Goal: Task Accomplishment & Management: Use online tool/utility

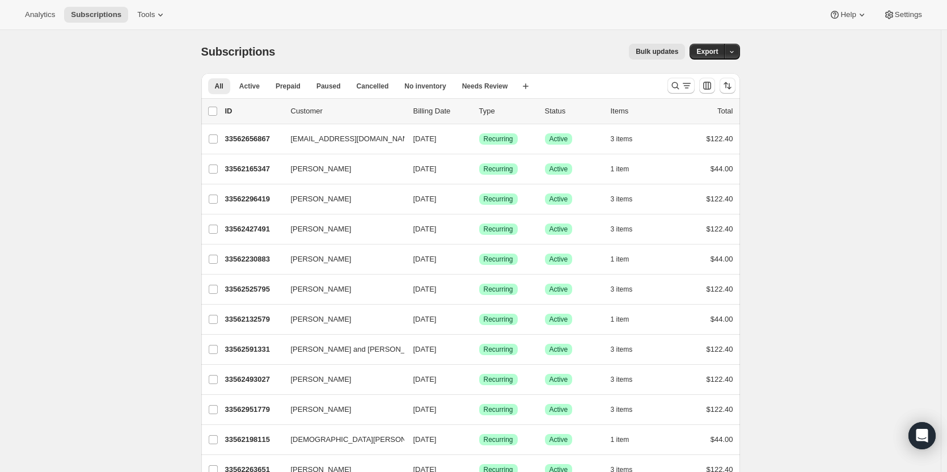
click at [88, 12] on span "Subscriptions" at bounding box center [96, 14] width 50 height 9
click at [85, 12] on span "Subscriptions" at bounding box center [96, 14] width 50 height 9
click at [387, 261] on icon "button" at bounding box center [385, 259] width 11 height 11
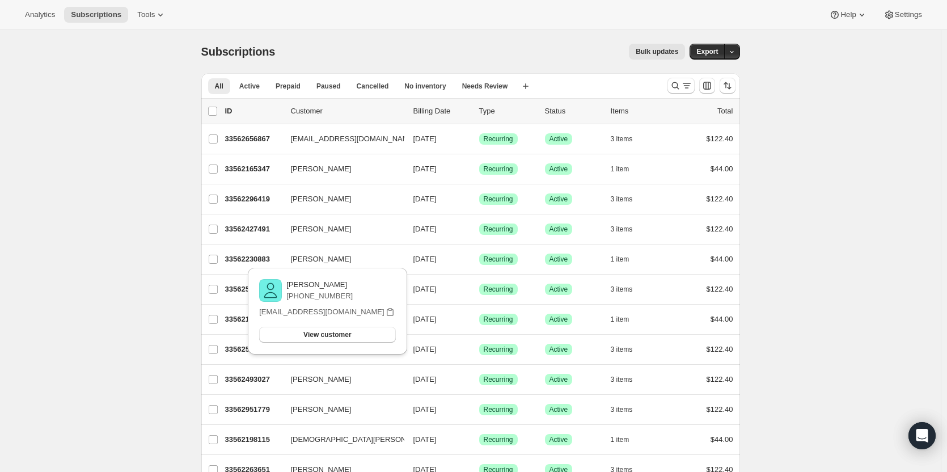
click at [262, 256] on p "33562230883" at bounding box center [253, 259] width 57 height 11
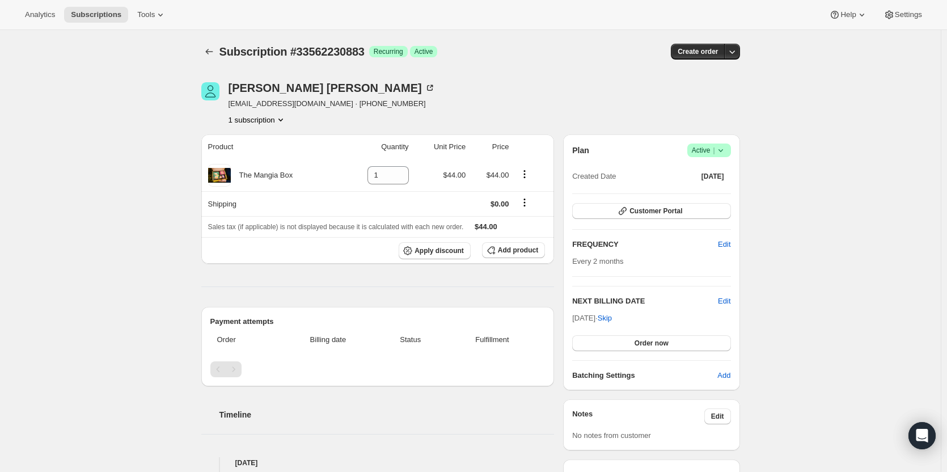
click at [83, 17] on span "Subscriptions" at bounding box center [96, 14] width 50 height 9
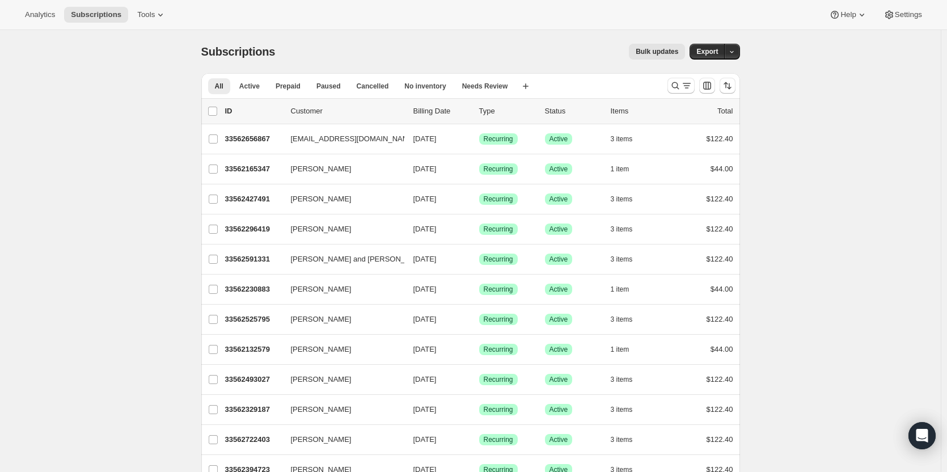
click at [355, 18] on div "Analytics Subscriptions Tools Help Settings" at bounding box center [473, 15] width 947 height 30
click at [353, 52] on div "Bulk updates" at bounding box center [487, 52] width 397 height 16
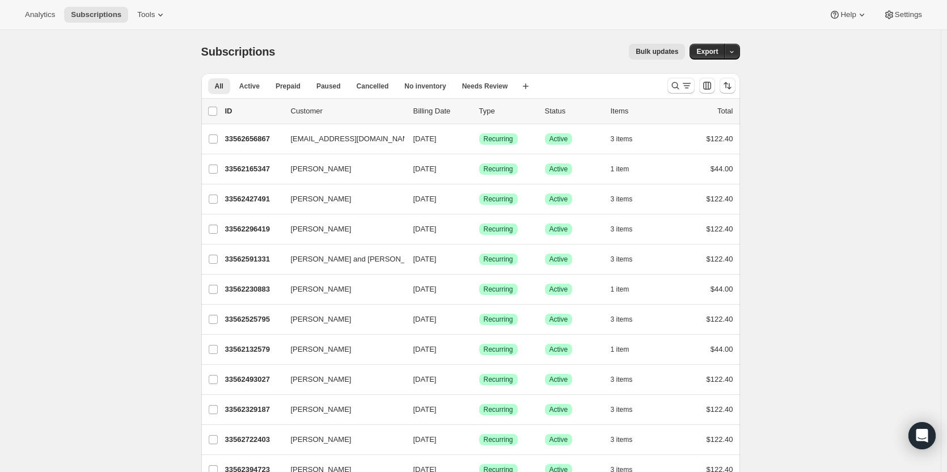
click at [349, 9] on div "Analytics Subscriptions Tools Help Settings" at bounding box center [473, 15] width 947 height 30
click at [673, 89] on icon "Search and filter results" at bounding box center [675, 85] width 11 height 11
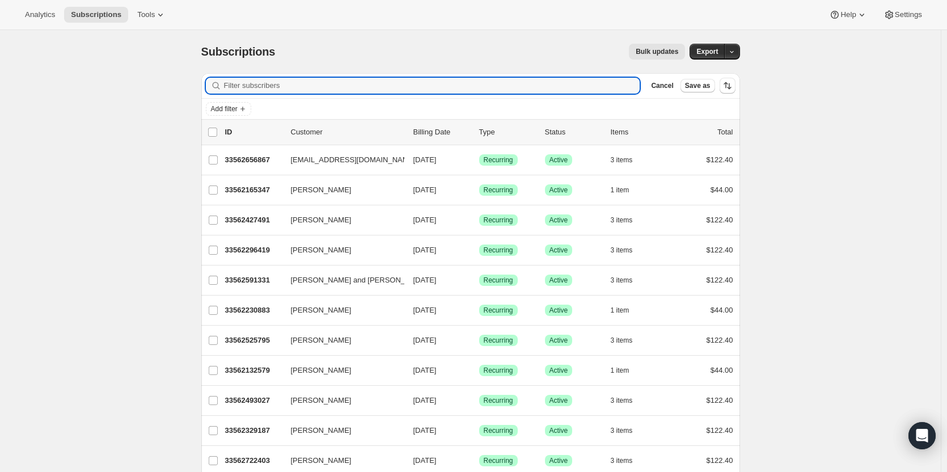
click at [536, 85] on input "Filter subscribers" at bounding box center [432, 86] width 416 height 16
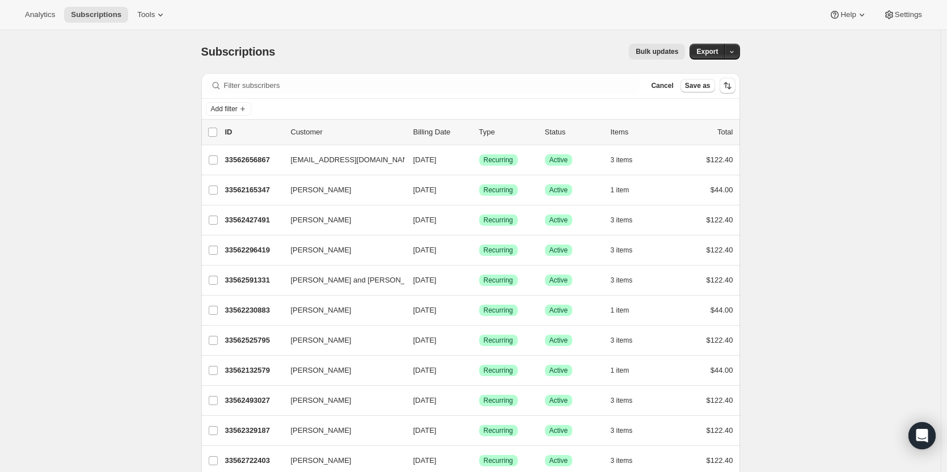
click at [668, 89] on span "Cancel" at bounding box center [662, 85] width 22 height 9
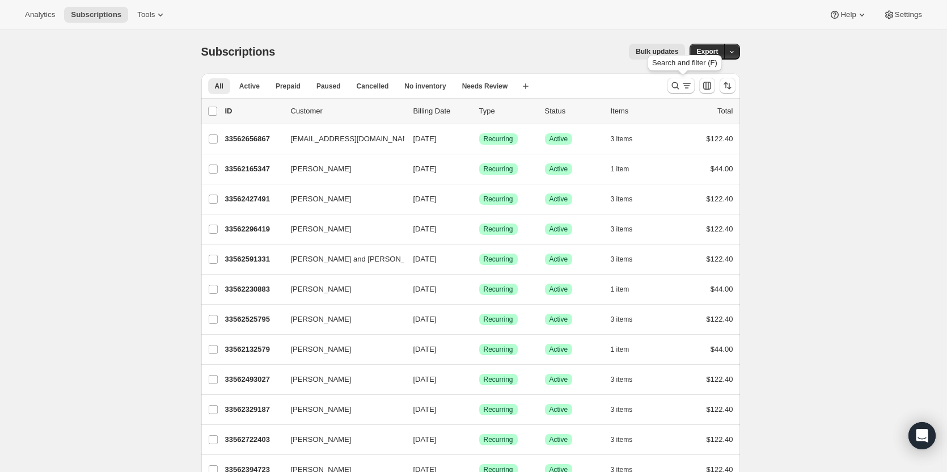
click at [677, 85] on icon "Search and filter results" at bounding box center [675, 85] width 11 height 11
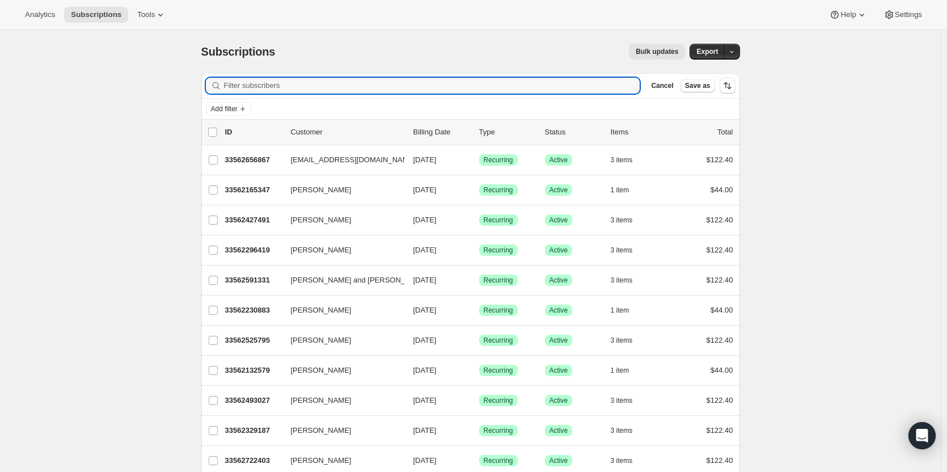
click at [534, 82] on input "Filter subscribers" at bounding box center [432, 86] width 416 height 16
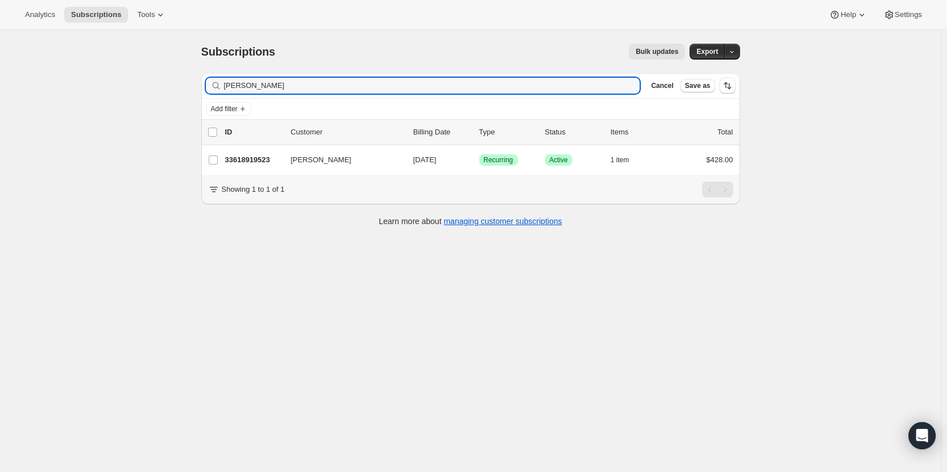
type input "[PERSON_NAME]"
click at [259, 160] on p "33618919523" at bounding box center [253, 159] width 57 height 11
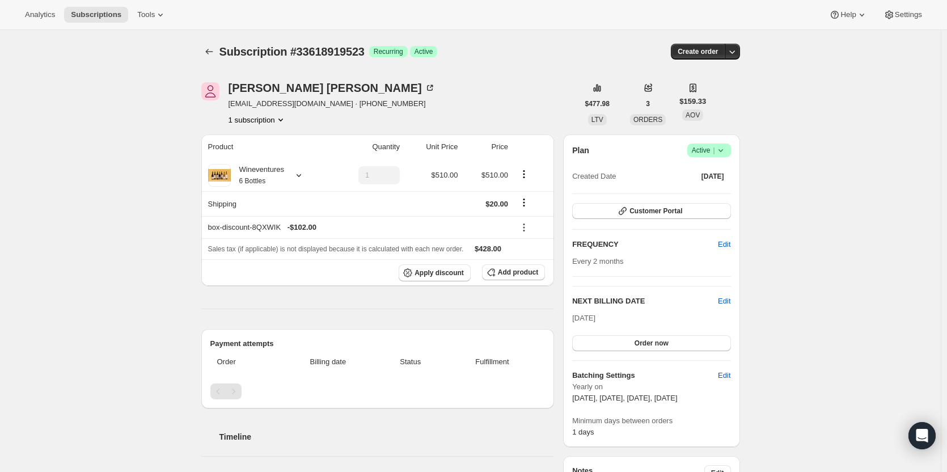
click at [702, 57] on button "Create order" at bounding box center [698, 52] width 54 height 16
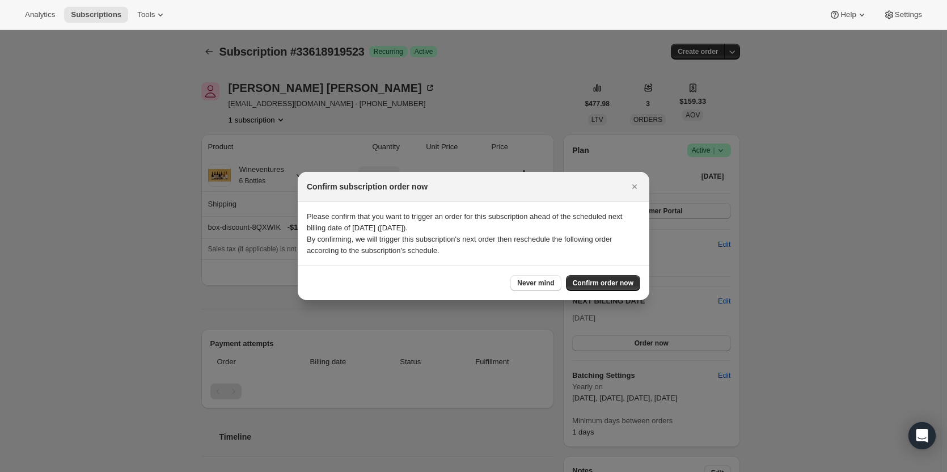
click at [637, 184] on icon "Close" at bounding box center [634, 186] width 11 height 11
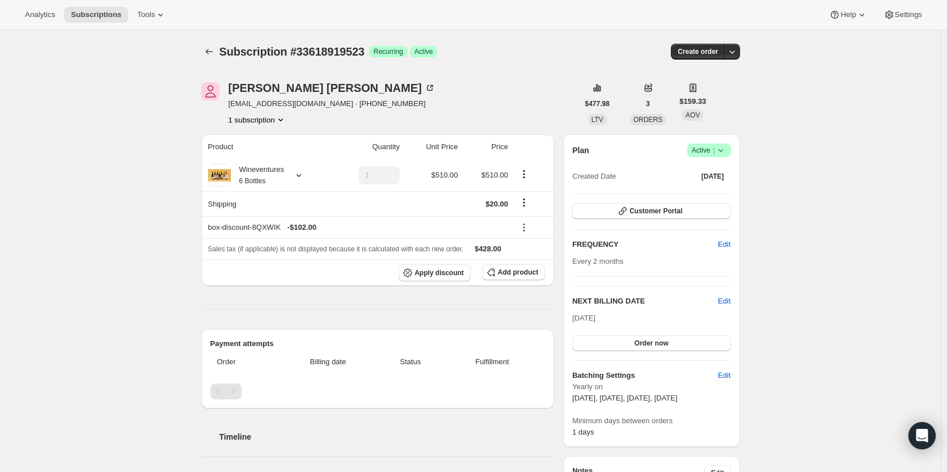
click at [100, 18] on span "Subscriptions" at bounding box center [96, 14] width 50 height 9
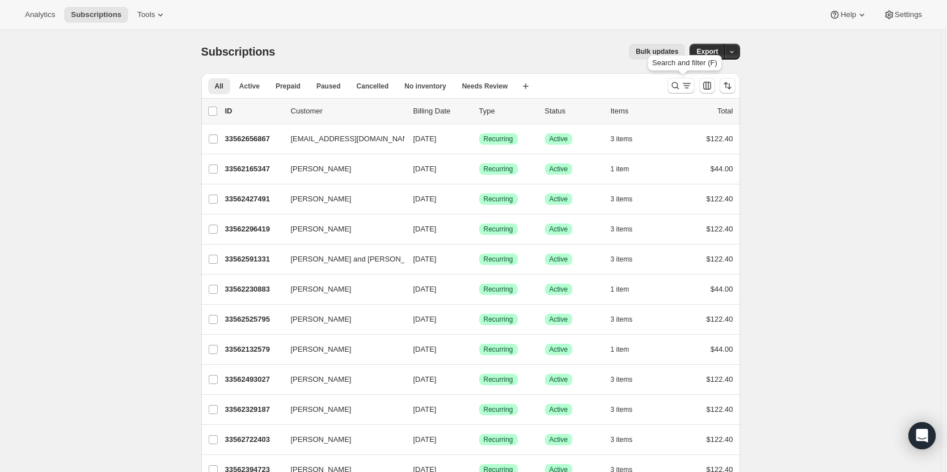
click at [680, 88] on icon "Search and filter results" at bounding box center [675, 85] width 11 height 11
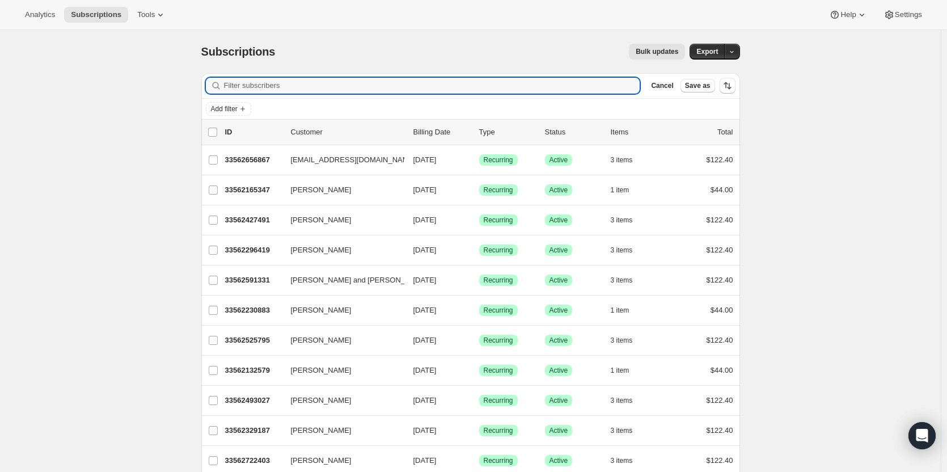
click at [599, 90] on input "Filter subscribers" at bounding box center [432, 86] width 416 height 16
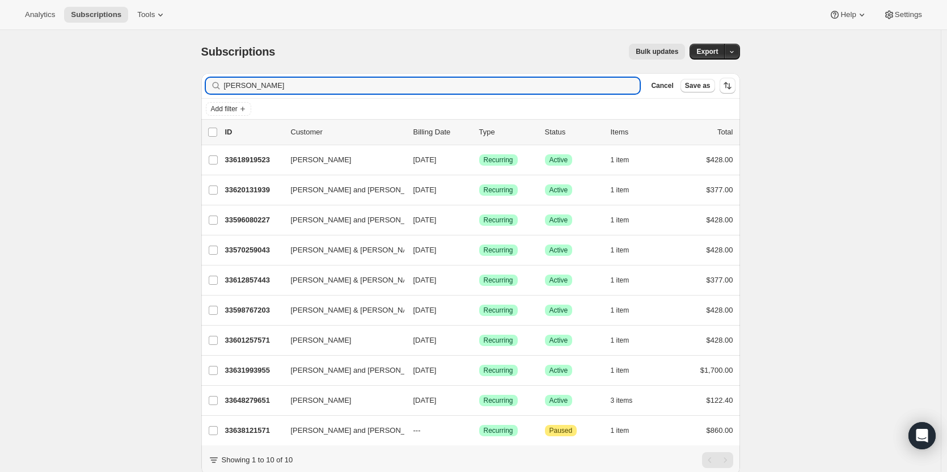
type input "[PERSON_NAME]"
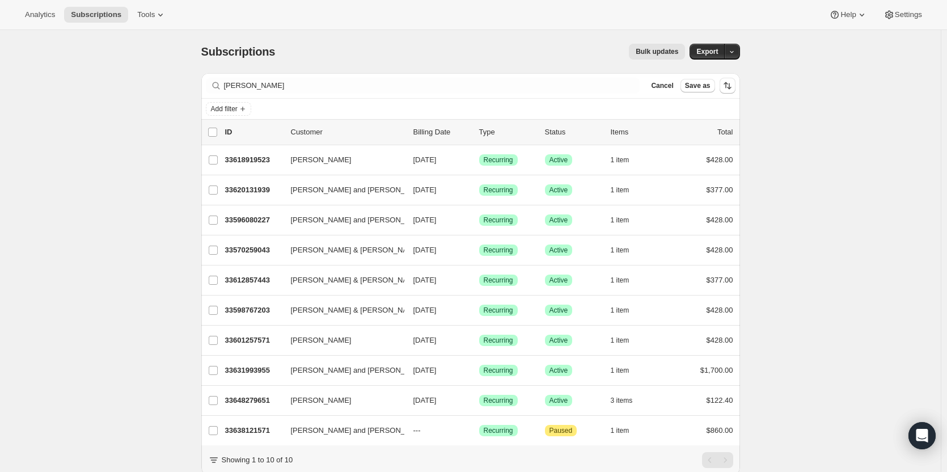
click at [267, 158] on p "33618919523" at bounding box center [253, 159] width 57 height 11
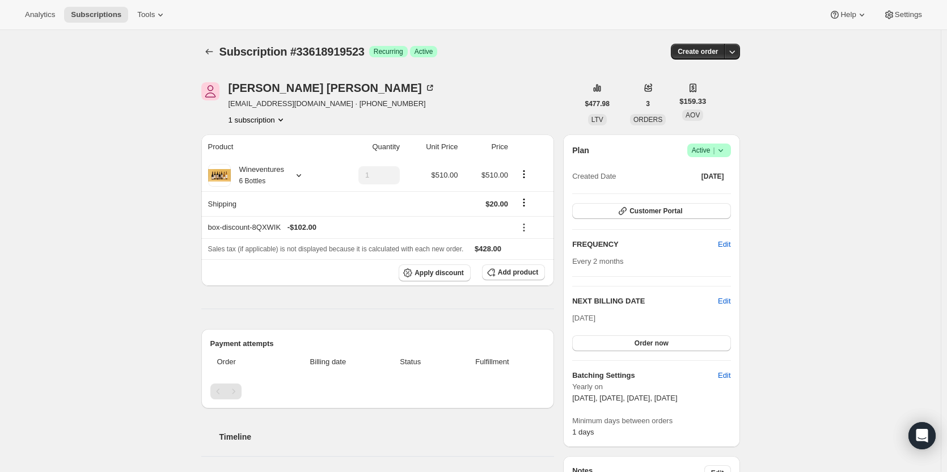
click at [697, 56] on span "Create order" at bounding box center [698, 51] width 40 height 9
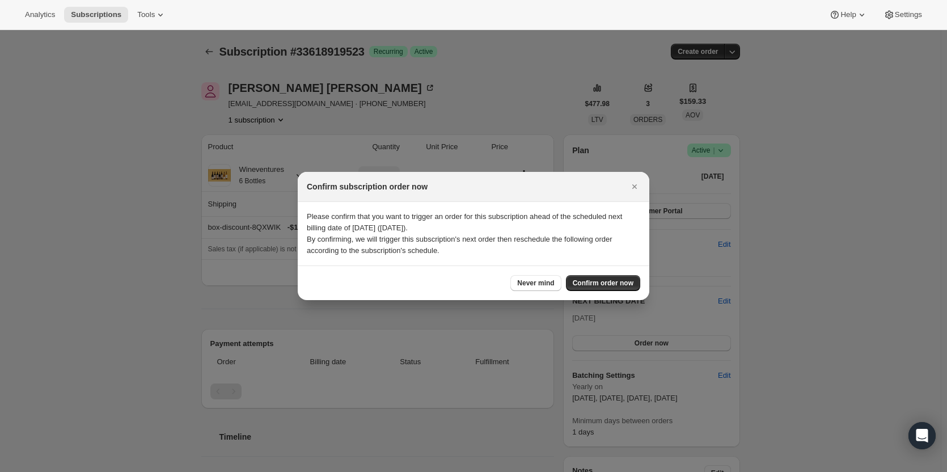
click at [634, 184] on icon "Close" at bounding box center [634, 186] width 11 height 11
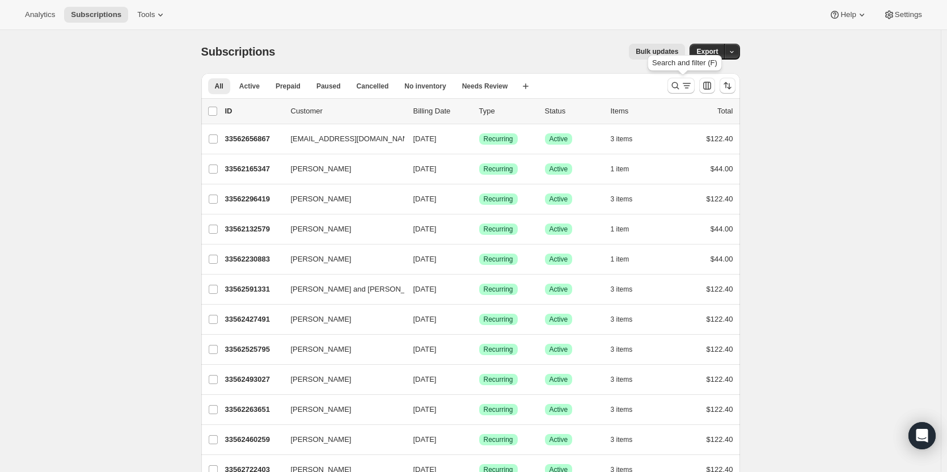
click at [681, 90] on icon "Search and filter results" at bounding box center [675, 85] width 11 height 11
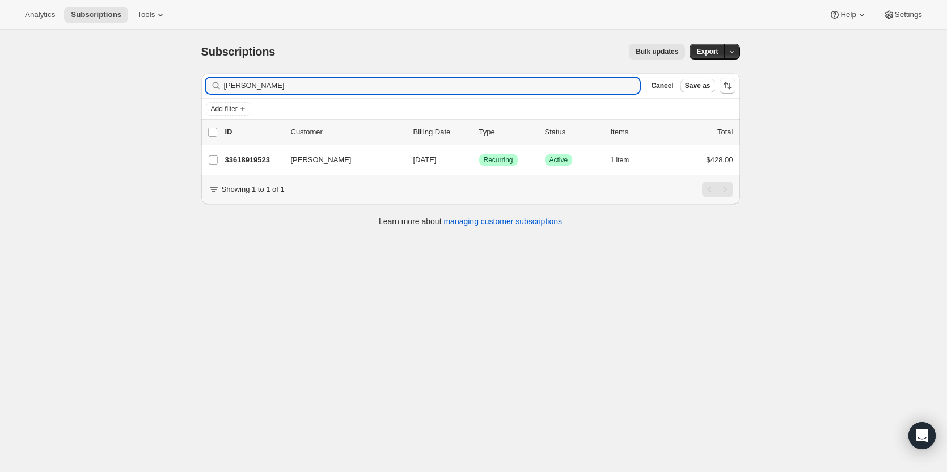
type input "[PERSON_NAME]"
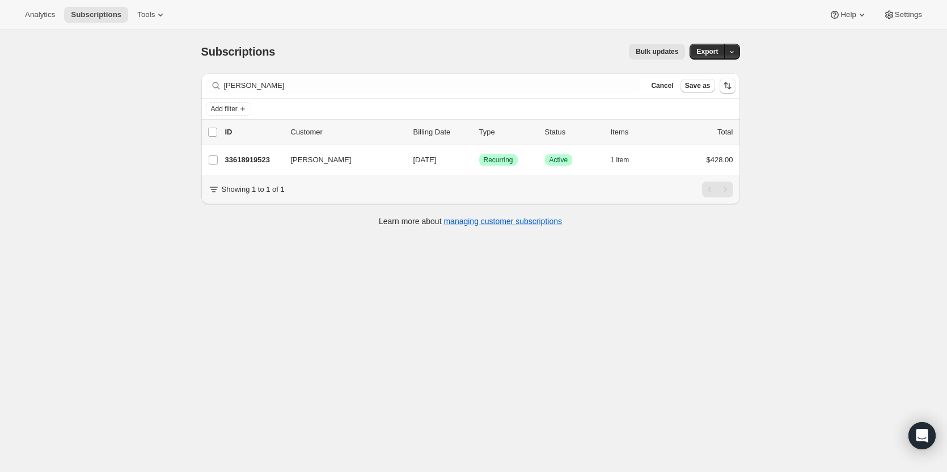
click at [266, 163] on p "33618919523" at bounding box center [253, 159] width 57 height 11
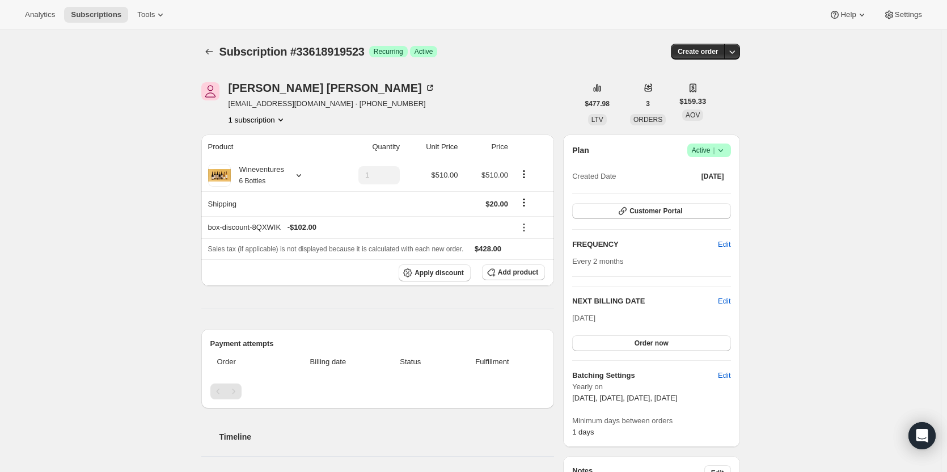
click at [737, 49] on icon "button" at bounding box center [732, 51] width 11 height 11
click at [723, 99] on span "Create custom one-time order" at bounding box center [687, 94] width 98 height 9
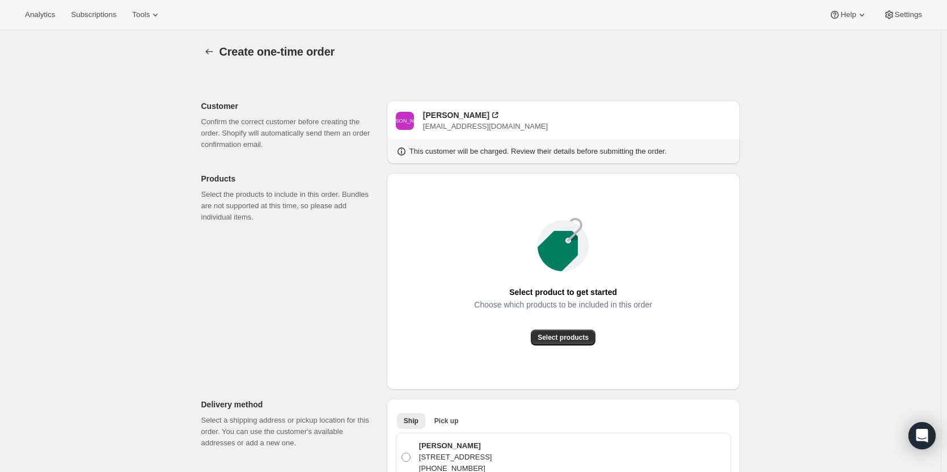
click at [562, 334] on span "Select products" at bounding box center [563, 337] width 51 height 9
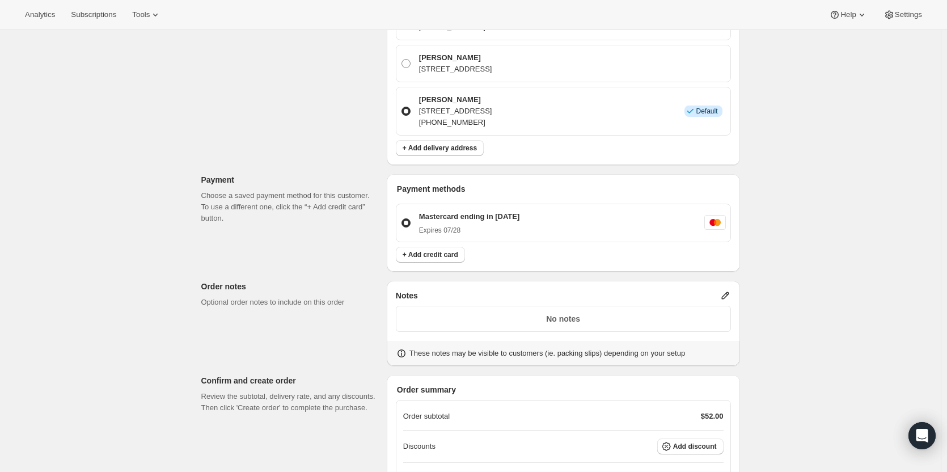
scroll to position [476, 0]
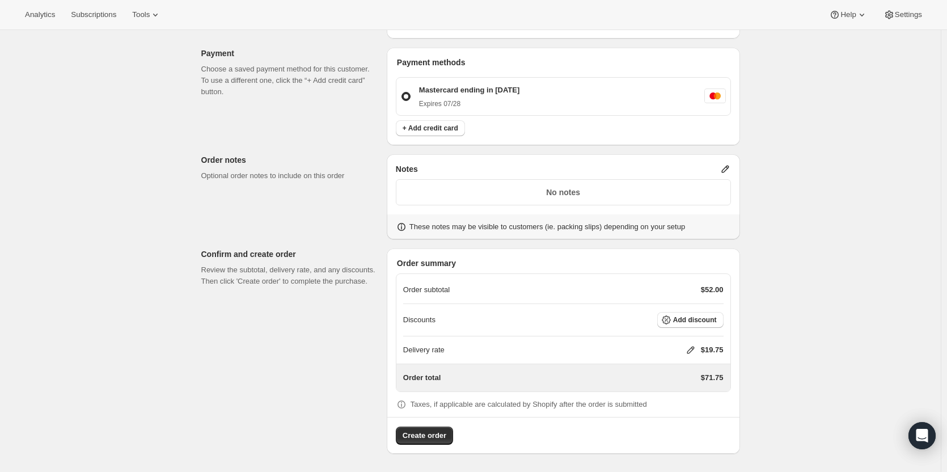
click at [691, 325] on button "Add discount" at bounding box center [691, 320] width 66 height 16
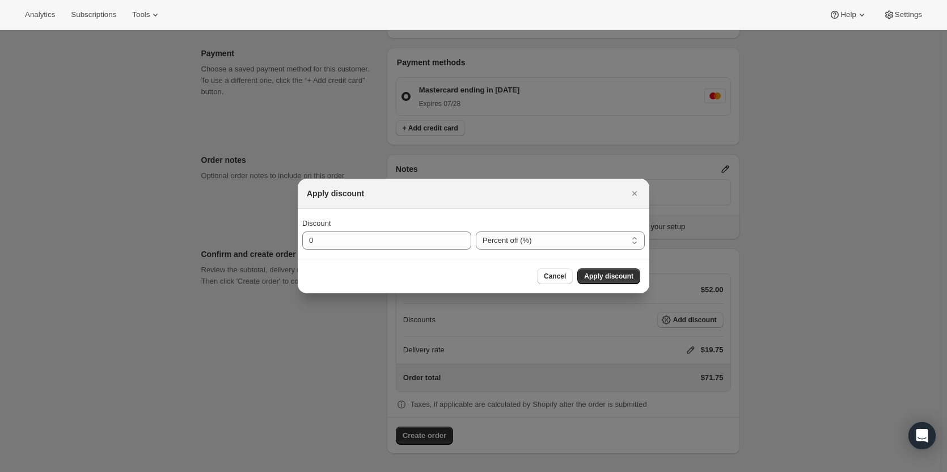
click at [638, 197] on icon "Close" at bounding box center [634, 193] width 11 height 11
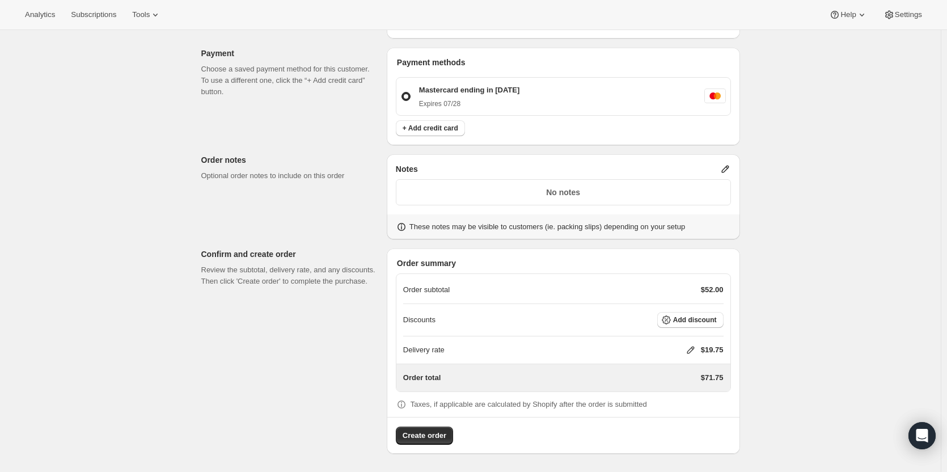
click at [691, 351] on icon at bounding box center [690, 349] width 11 height 11
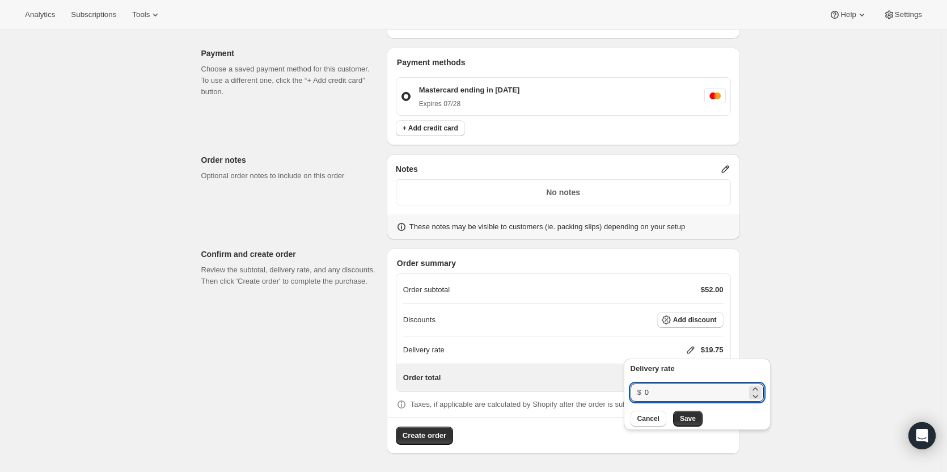
drag, startPoint x: 653, startPoint y: 393, endPoint x: 630, endPoint y: 393, distance: 23.3
click at [630, 393] on div "Delivery rate $ 0 Cancel Save" at bounding box center [697, 394] width 147 height 71
type input "20"
click at [680, 423] on span "Save" at bounding box center [688, 418] width 16 height 9
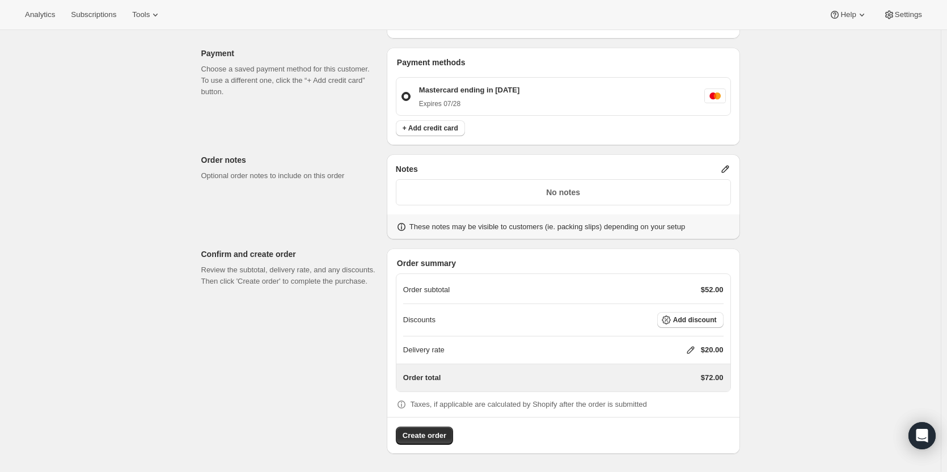
click at [709, 320] on span "Add discount" at bounding box center [695, 319] width 44 height 9
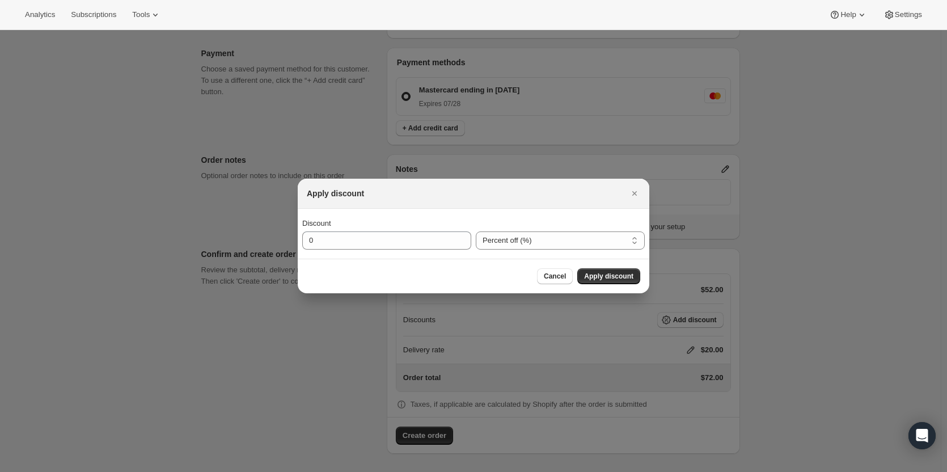
scroll to position [0, 0]
drag, startPoint x: 342, startPoint y: 243, endPoint x: 297, endPoint y: 235, distance: 45.5
click at [297, 471] on div "Apply discount Discount 0 Percent off (%) Amount off ($) Percent off (%) Cancel…" at bounding box center [473, 472] width 947 height 0
type input "20"
click at [622, 277] on span "Apply discount" at bounding box center [608, 276] width 49 height 9
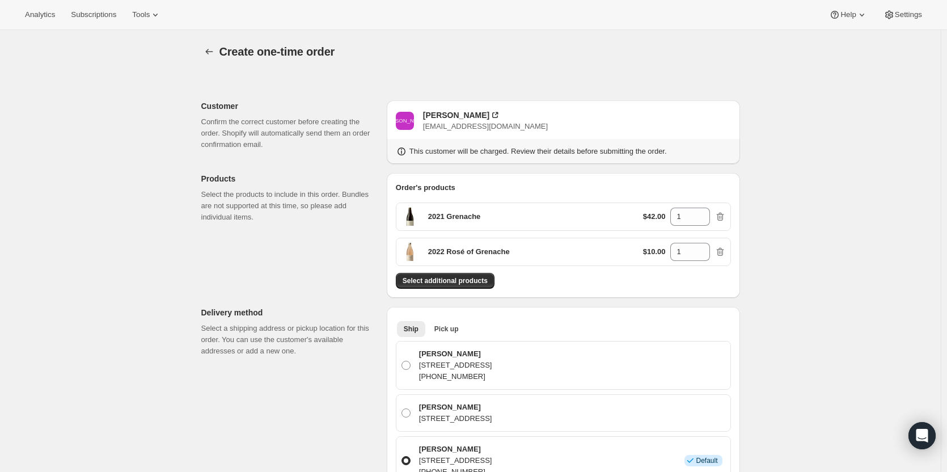
click at [473, 279] on span "Select additional products" at bounding box center [445, 280] width 85 height 9
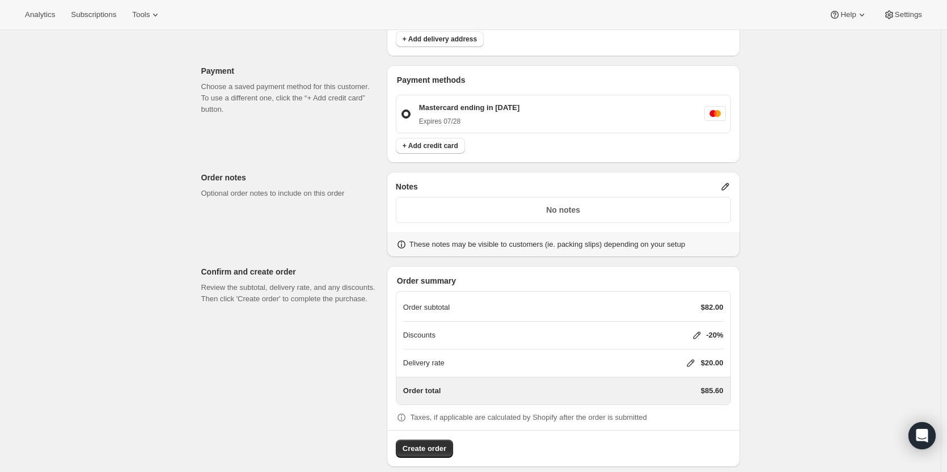
scroll to position [486, 0]
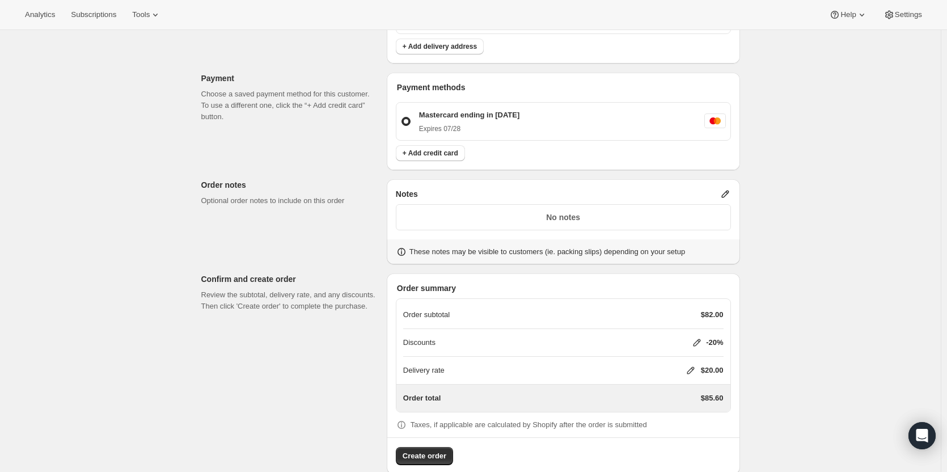
click at [700, 340] on icon at bounding box center [697, 342] width 7 height 7
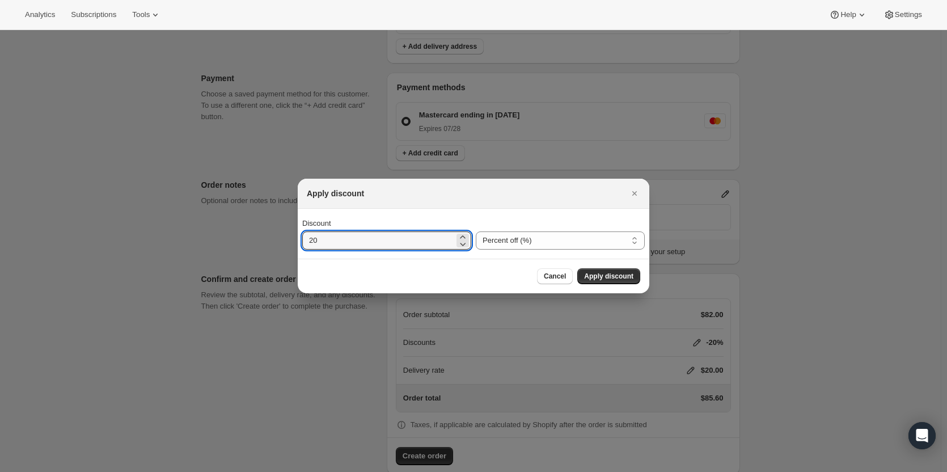
drag, startPoint x: 329, startPoint y: 246, endPoint x: 283, endPoint y: 242, distance: 46.1
type input "0"
click at [612, 271] on button "Apply discount" at bounding box center [609, 276] width 63 height 16
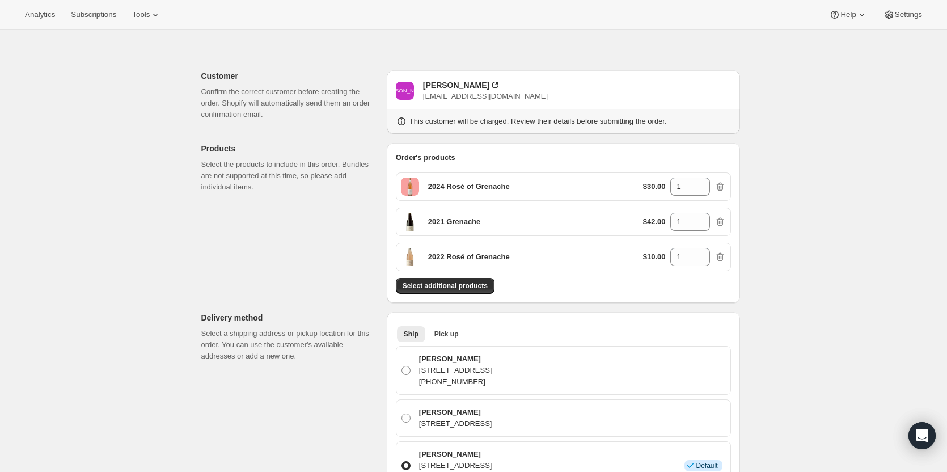
scroll to position [22, 0]
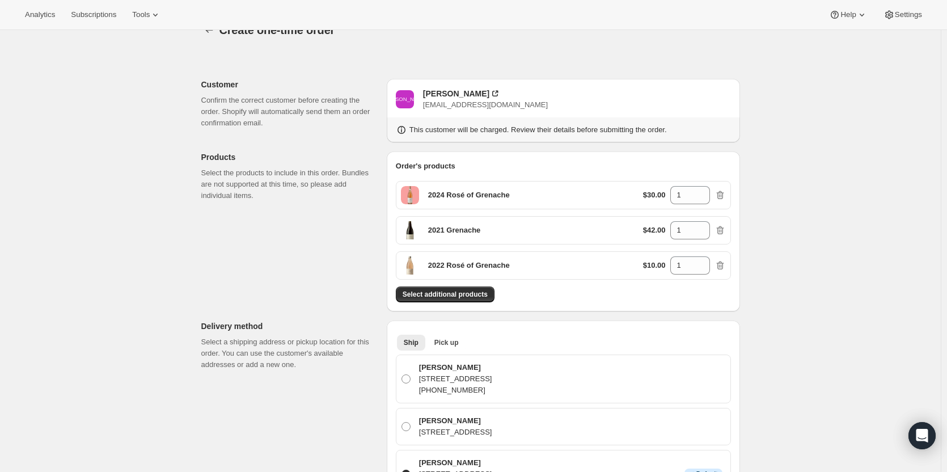
click at [208, 32] on icon "button" at bounding box center [209, 29] width 11 height 11
